Goal: Task Accomplishment & Management: Complete application form

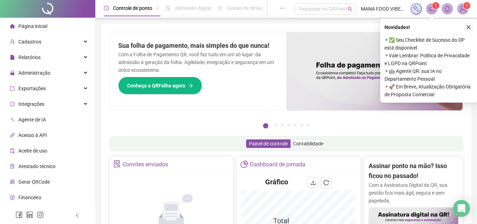
click at [470, 25] on icon "close" at bounding box center [468, 27] width 5 height 5
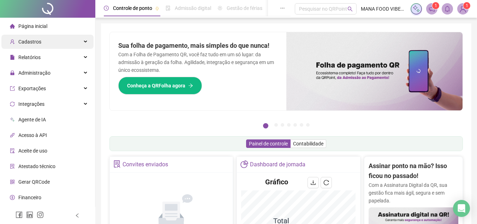
click at [36, 40] on span "Cadastros" at bounding box center [29, 42] width 23 height 6
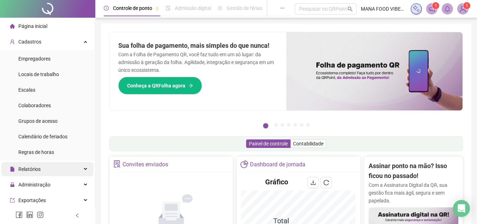
click at [34, 170] on span "Relatórios" at bounding box center [29, 169] width 22 height 6
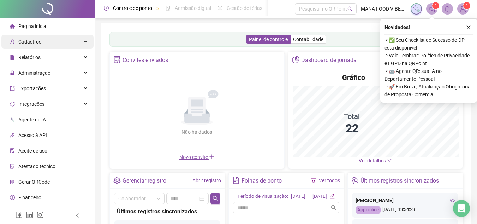
click at [40, 40] on div "Cadastros" at bounding box center [47, 42] width 92 height 14
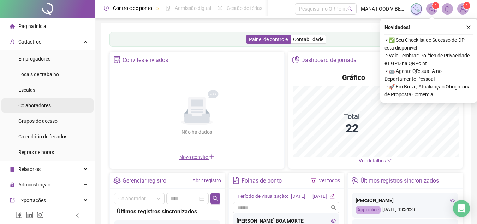
click at [61, 109] on li "Colaboradores" at bounding box center [47, 105] width 92 height 14
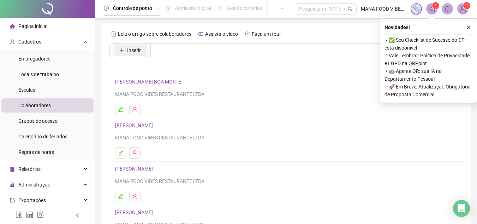
click at [136, 50] on span "Inserir" at bounding box center [134, 50] width 14 height 8
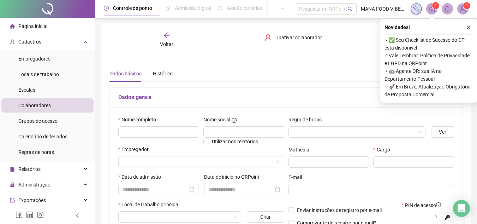
type input "*****"
click at [157, 131] on input "text" at bounding box center [158, 131] width 81 height 11
type input "*"
type input "**********"
click at [469, 26] on icon "close" at bounding box center [468, 27] width 5 height 5
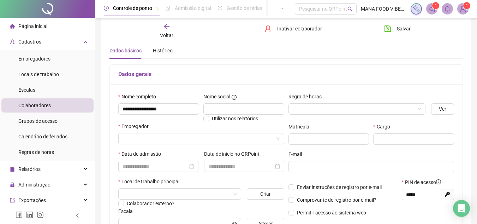
scroll to position [35, 0]
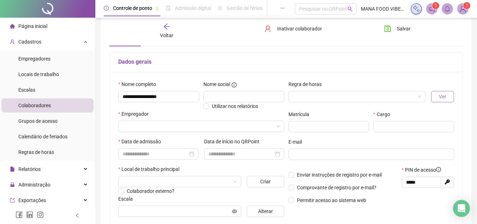
click at [443, 93] on span "Ver" at bounding box center [442, 97] width 7 height 8
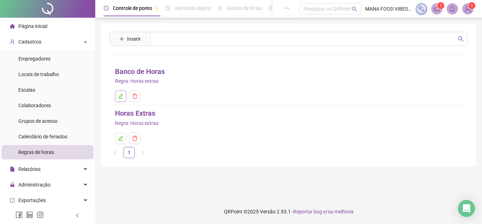
click at [119, 100] on button "button" at bounding box center [120, 95] width 11 height 11
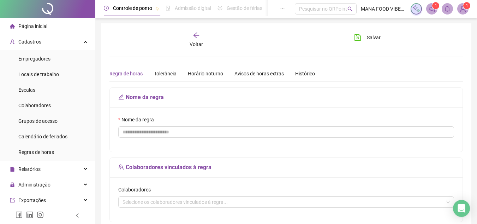
type input "**********"
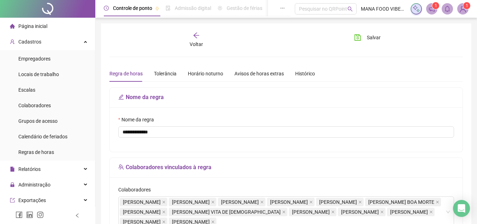
click at [244, 38] on div "Voltar Salvar" at bounding box center [286, 40] width 359 height 16
click at [190, 36] on div "Voltar" at bounding box center [197, 40] width 54 height 16
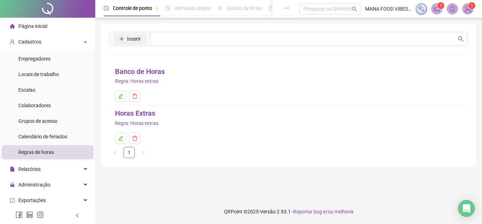
click at [132, 36] on span "Inserir" at bounding box center [134, 39] width 14 height 8
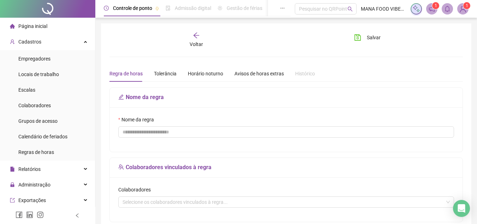
click at [194, 38] on icon "arrow-left" at bounding box center [196, 35] width 7 height 7
click at [196, 41] on span "Voltar" at bounding box center [196, 44] width 13 height 6
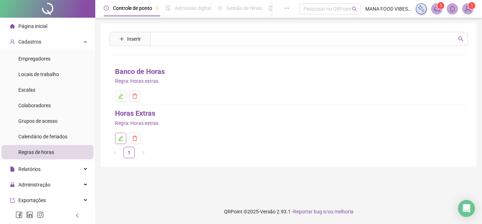
click at [123, 137] on icon "edit" at bounding box center [121, 138] width 6 height 6
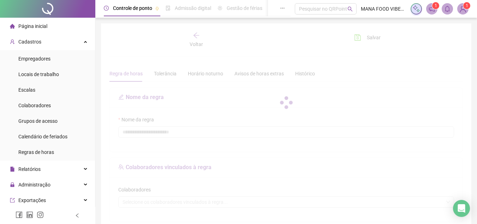
type input "**********"
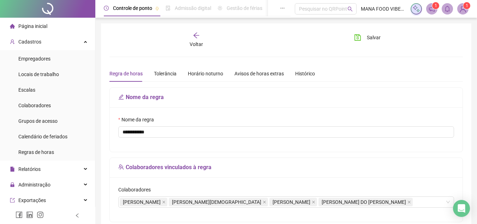
click at [200, 40] on div "Voltar" at bounding box center [197, 40] width 54 height 16
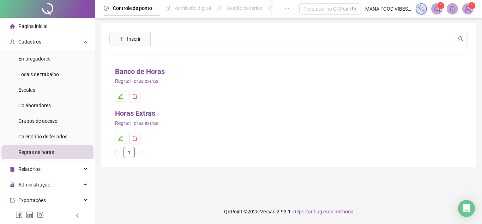
click at [203, 67] on div "Banco de Horas" at bounding box center [289, 71] width 348 height 11
click at [203, 66] on div "Banco de Horas" at bounding box center [289, 71] width 348 height 11
click at [49, 43] on div "Cadastros" at bounding box center [47, 42] width 92 height 14
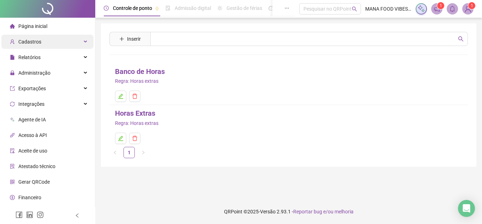
click at [69, 46] on div "Cadastros" at bounding box center [47, 42] width 92 height 14
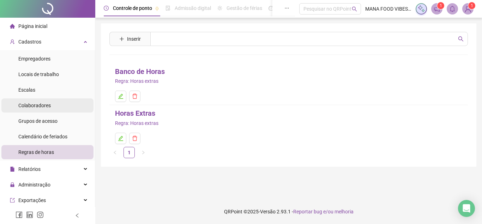
click at [49, 108] on span "Colaboradores" at bounding box center [34, 105] width 32 height 6
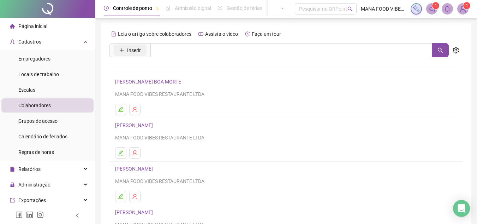
click at [134, 50] on span "Inserir" at bounding box center [134, 50] width 14 height 8
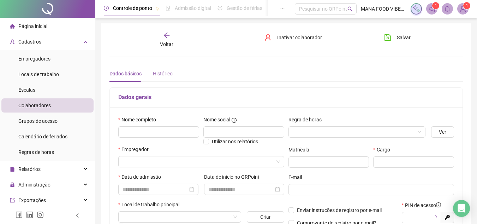
type input "*****"
click at [148, 135] on input "text" at bounding box center [158, 131] width 81 height 11
type input "**********"
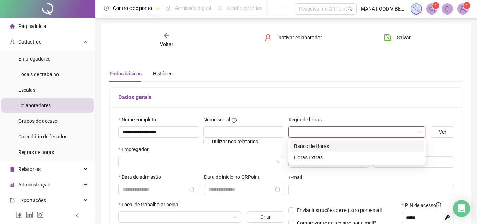
click at [313, 132] on input "search" at bounding box center [354, 131] width 123 height 11
click at [316, 156] on div "Horas Extras" at bounding box center [357, 157] width 126 height 8
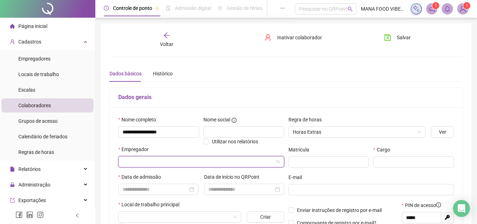
click at [162, 157] on input "search" at bounding box center [198, 161] width 151 height 11
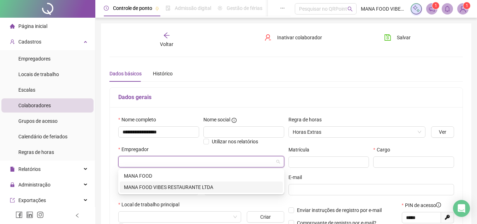
click at [174, 188] on div "MANA FOOD VIBES RESTAURANTE LTDA" at bounding box center [201, 187] width 155 height 8
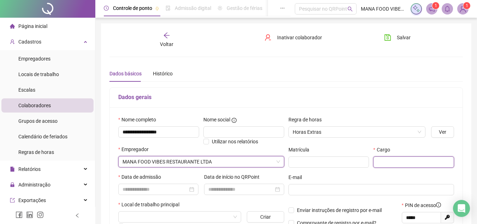
click at [409, 165] on input "text" at bounding box center [413, 161] width 81 height 11
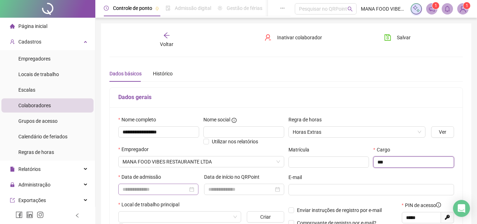
type input "***"
click at [182, 190] on input at bounding box center [155, 189] width 65 height 8
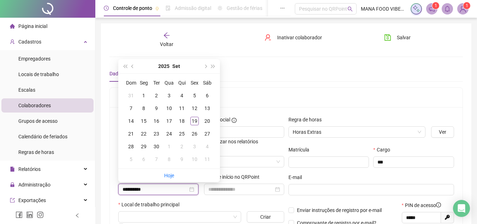
type input "**********"
click at [181, 123] on div "18" at bounding box center [182, 121] width 8 height 8
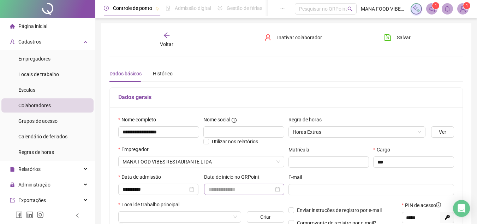
click at [277, 189] on div at bounding box center [244, 189] width 72 height 8
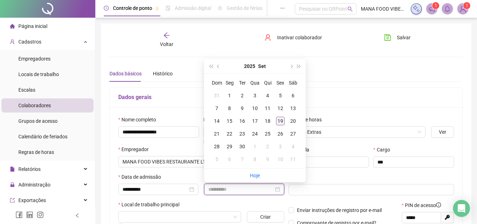
type input "**********"
click at [280, 121] on div "19" at bounding box center [280, 121] width 8 height 8
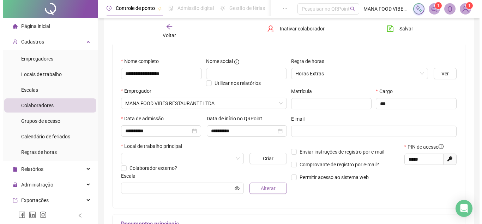
scroll to position [71, 0]
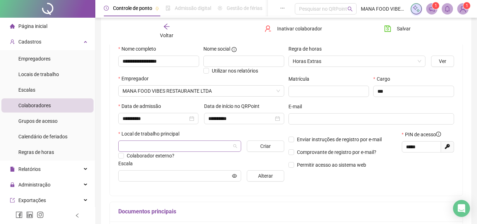
click at [162, 146] on input "search" at bounding box center [177, 146] width 108 height 11
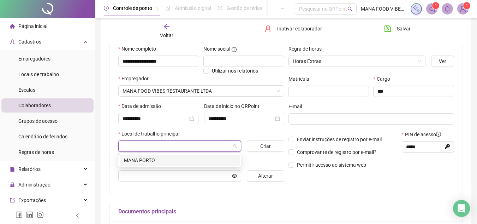
click at [156, 161] on div "MANA PORTO" at bounding box center [180, 160] width 112 height 8
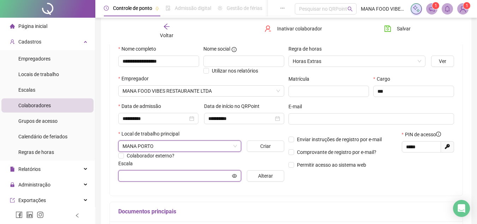
click at [173, 173] on input "text" at bounding box center [177, 176] width 108 height 8
click at [172, 178] on input "text" at bounding box center [177, 176] width 108 height 8
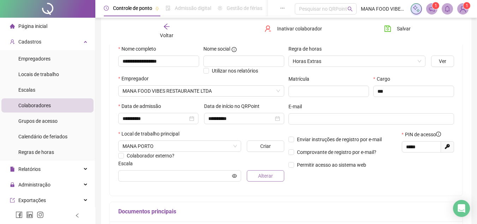
click at [269, 176] on span "Alterar" at bounding box center [265, 176] width 15 height 8
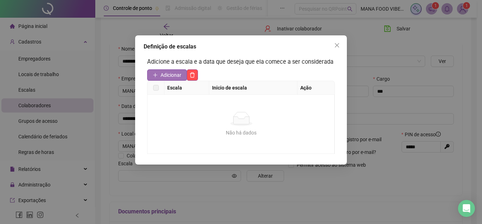
click at [173, 74] on span "Adicionar" at bounding box center [171, 75] width 21 height 8
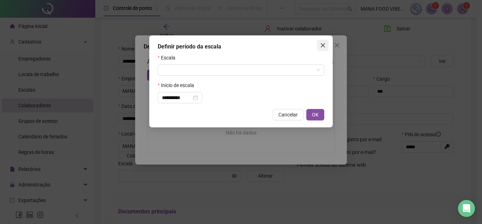
click at [326, 43] on button "Close" at bounding box center [323, 45] width 11 height 11
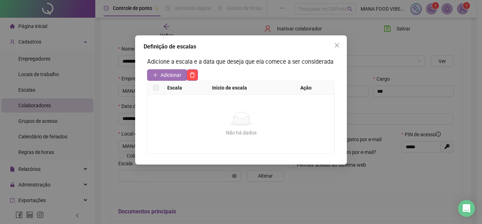
click at [176, 72] on span "Adicionar" at bounding box center [171, 75] width 21 height 8
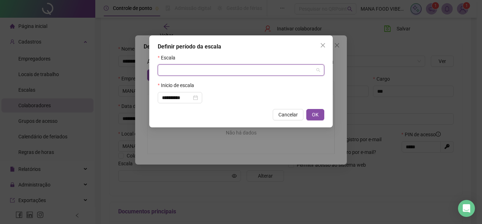
click at [204, 70] on input "search" at bounding box center [238, 70] width 152 height 11
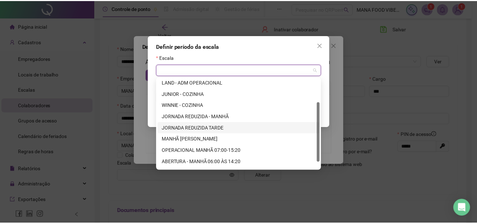
scroll to position [45, 0]
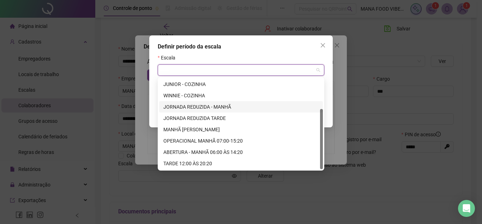
click at [213, 106] on div "JORNADA REDUZIDA - MANHÃ" at bounding box center [241, 107] width 155 height 8
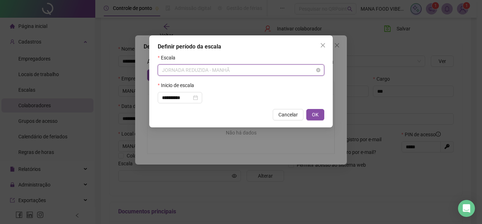
click at [252, 67] on span "JORNADA REDUZIDA - MANHÃ" at bounding box center [241, 70] width 158 height 11
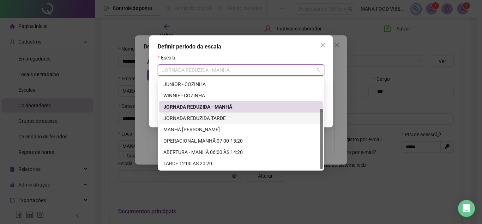
click at [218, 118] on div "JORNADA REDUZIDA TARDE" at bounding box center [241, 118] width 155 height 8
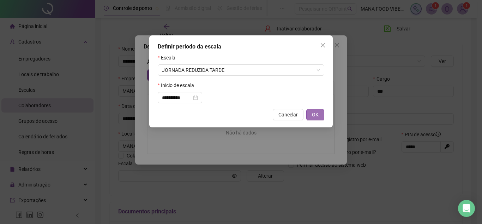
click at [315, 113] on span "OK" at bounding box center [315, 115] width 7 height 8
type input "**********"
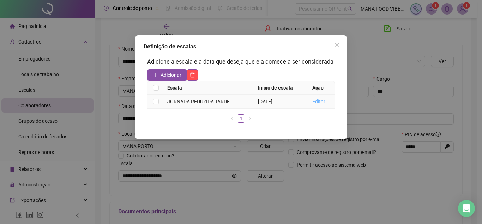
click at [321, 101] on link "Editar" at bounding box center [319, 102] width 13 height 6
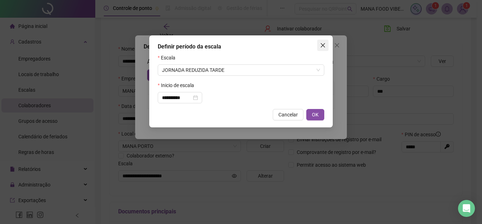
click at [324, 45] on icon "close" at bounding box center [323, 45] width 4 height 4
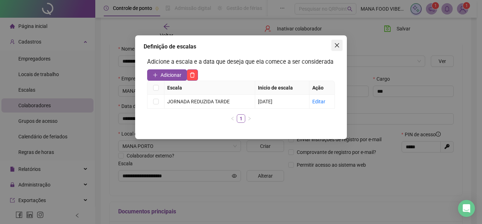
click at [338, 44] on icon "close" at bounding box center [337, 45] width 4 height 4
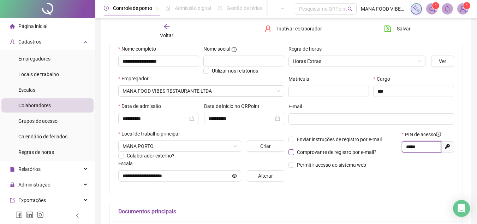
drag, startPoint x: 427, startPoint y: 144, endPoint x: 345, endPoint y: 154, distance: 82.5
click at [345, 154] on div "Enviar instruções de registro por e-mail Comprovante de registro por e-mail? Pe…" at bounding box center [371, 151] width 170 height 43
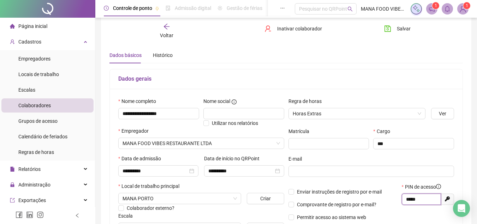
scroll to position [0, 0]
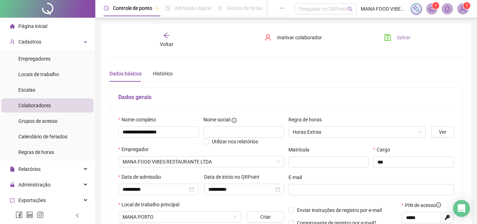
click at [406, 37] on span "Salvar" at bounding box center [404, 38] width 14 height 8
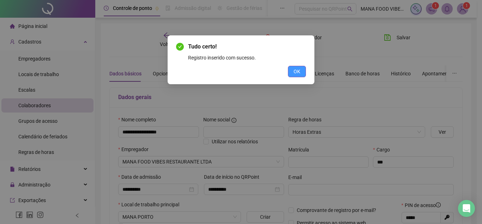
click at [302, 73] on button "OK" at bounding box center [297, 71] width 18 height 11
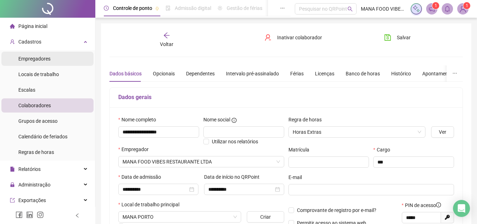
click at [43, 57] on span "Empregadores" at bounding box center [34, 59] width 32 height 6
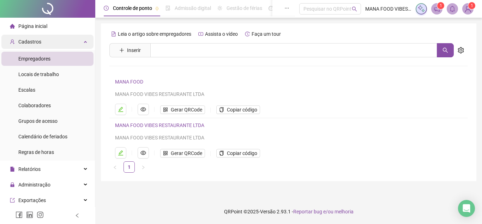
click at [67, 39] on div "Cadastros" at bounding box center [47, 42] width 92 height 14
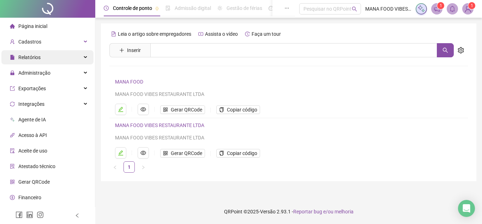
click at [69, 56] on div "Relatórios" at bounding box center [47, 57] width 92 height 14
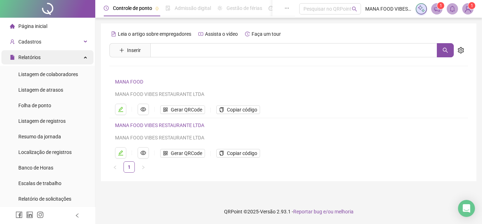
click at [51, 57] on div "Relatórios" at bounding box center [47, 57] width 92 height 14
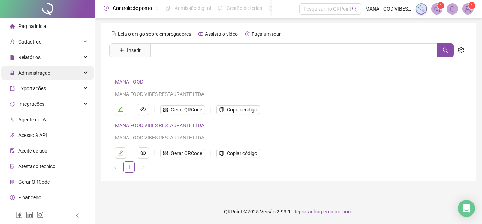
click at [56, 72] on div "Administração" at bounding box center [47, 73] width 92 height 14
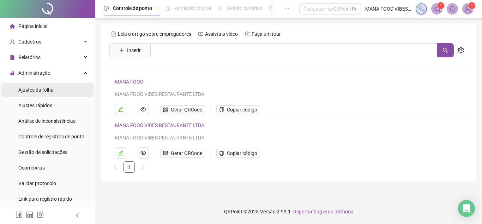
click at [52, 89] on span "Ajustes da folha" at bounding box center [35, 90] width 35 height 6
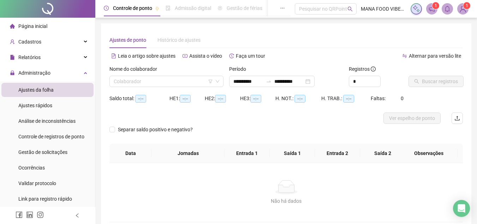
type input "**********"
click at [196, 79] on input "search" at bounding box center [163, 81] width 99 height 11
click at [223, 176] on div "Não há dados Não há dados" at bounding box center [286, 192] width 354 height 59
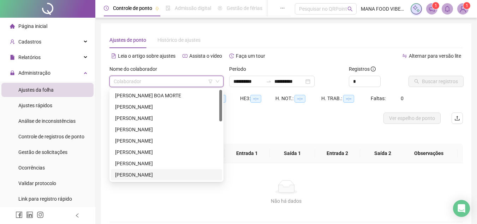
click at [198, 83] on input "search" at bounding box center [163, 81] width 99 height 11
drag, startPoint x: 221, startPoint y: 105, endPoint x: 215, endPoint y: 93, distance: 14.1
click at [215, 93] on div "[PERSON_NAME] BOA MORTE [PERSON_NAME] [PERSON_NAME] [PERSON_NAME] [PERSON_NAME]…" at bounding box center [166, 135] width 111 height 90
